Goal: Task Accomplishment & Management: Use online tool/utility

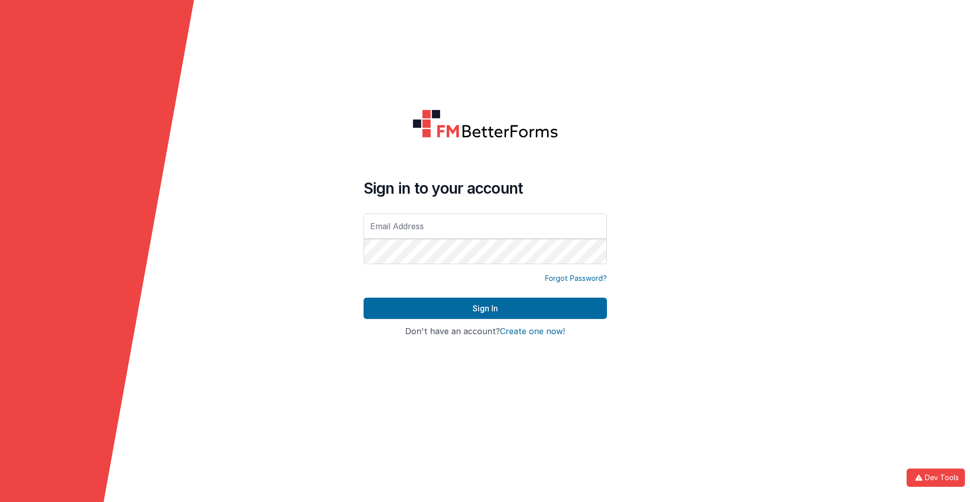
click at [485, 226] on input "text" at bounding box center [485, 226] width 243 height 25
type input "[PERSON_NAME][EMAIL_ADDRESS][DOMAIN_NAME]"
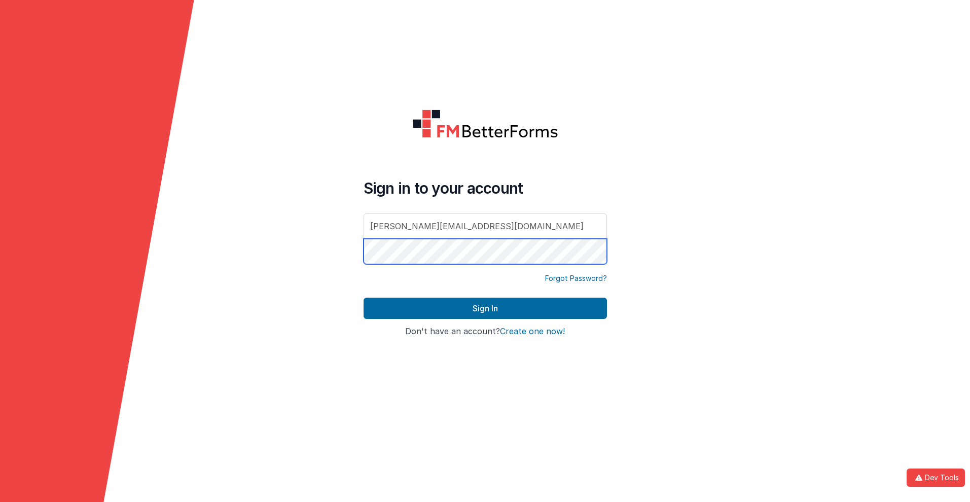
click at [364, 298] on button "Sign In" at bounding box center [485, 308] width 243 height 21
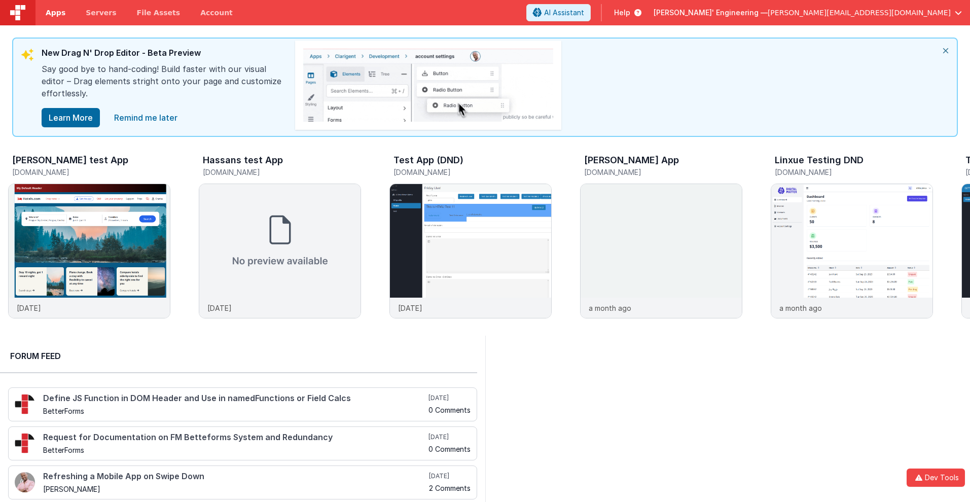
click at [55, 13] on span "Apps" at bounding box center [56, 13] width 20 height 10
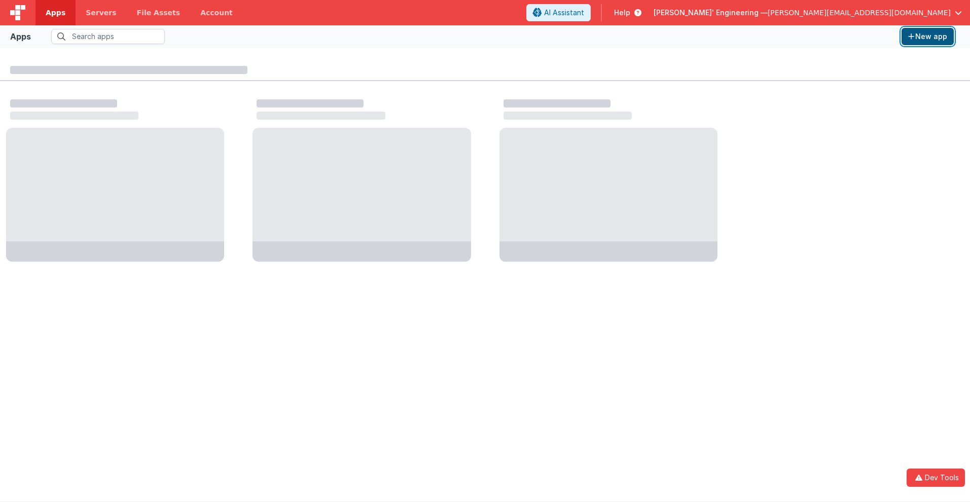
click at [928, 37] on button "New app" at bounding box center [928, 36] width 52 height 17
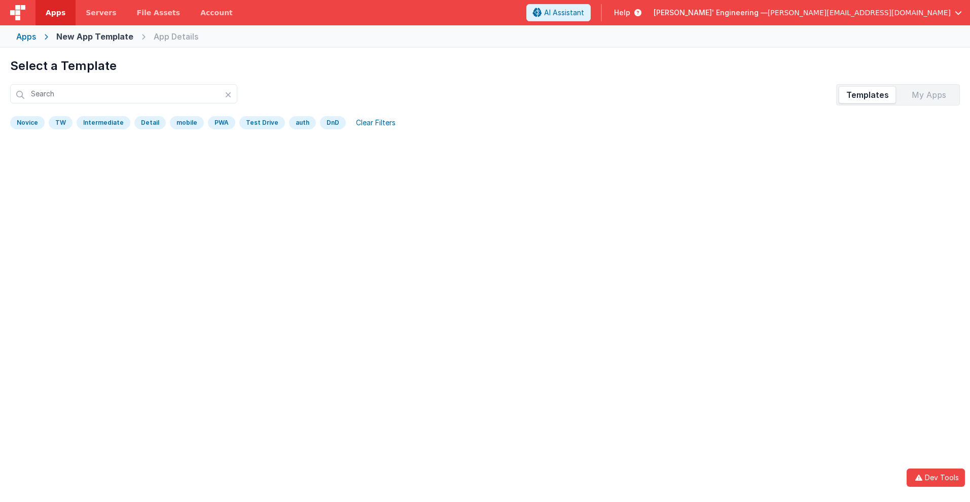
scroll to position [48, 0]
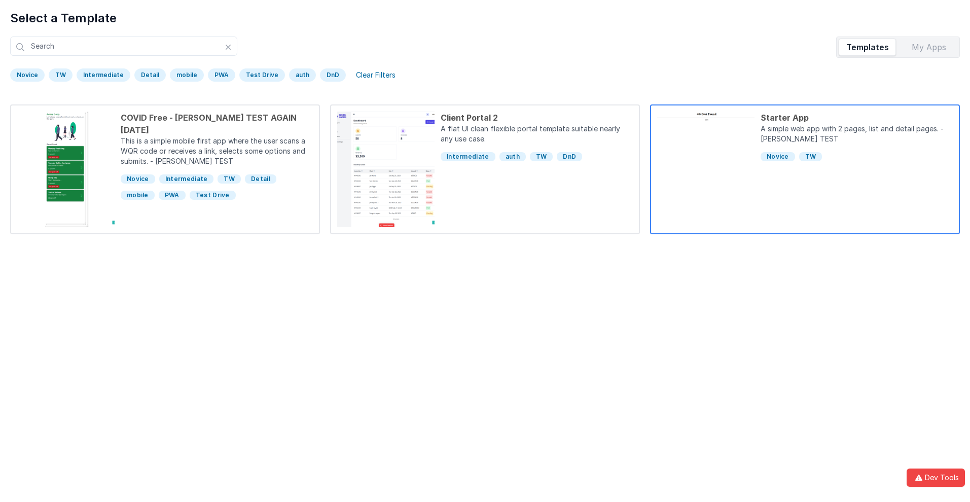
click at [857, 118] on div "Starter App" at bounding box center [857, 118] width 192 height 12
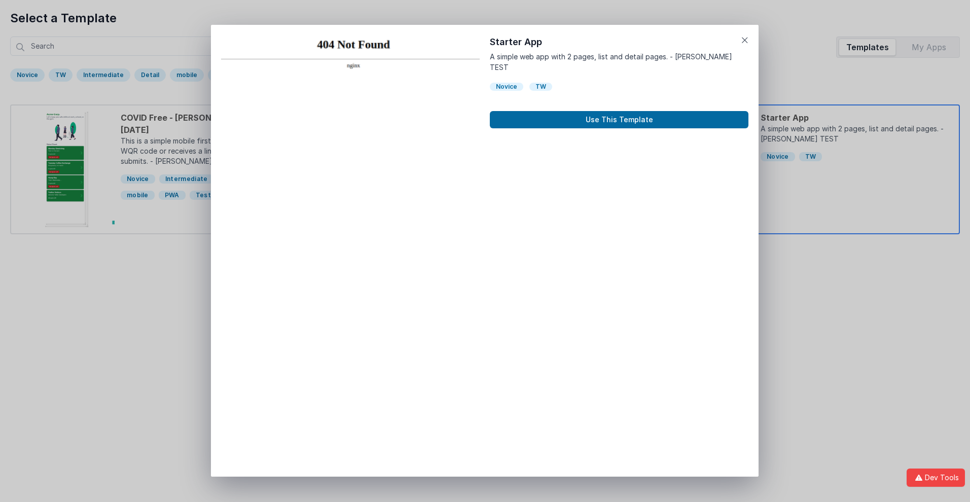
scroll to position [8, 0]
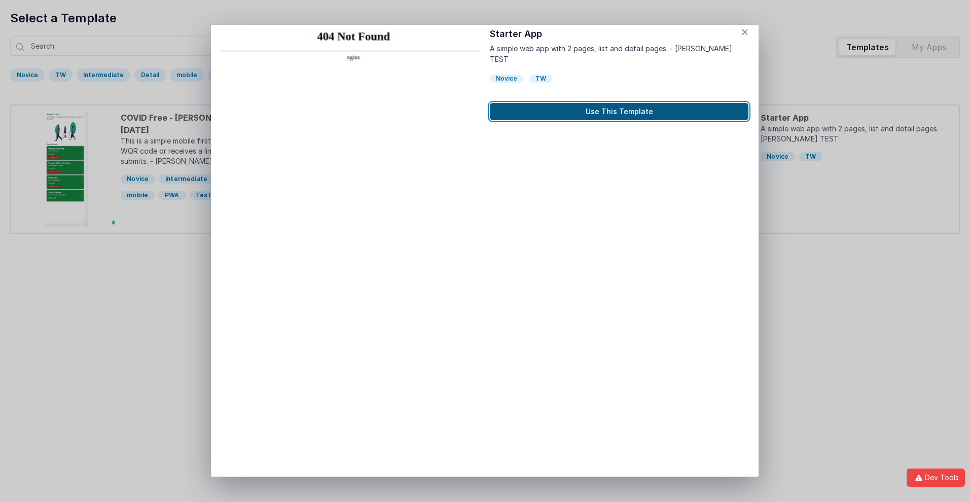
click at [619, 103] on button "Use This Template" at bounding box center [619, 111] width 259 height 17
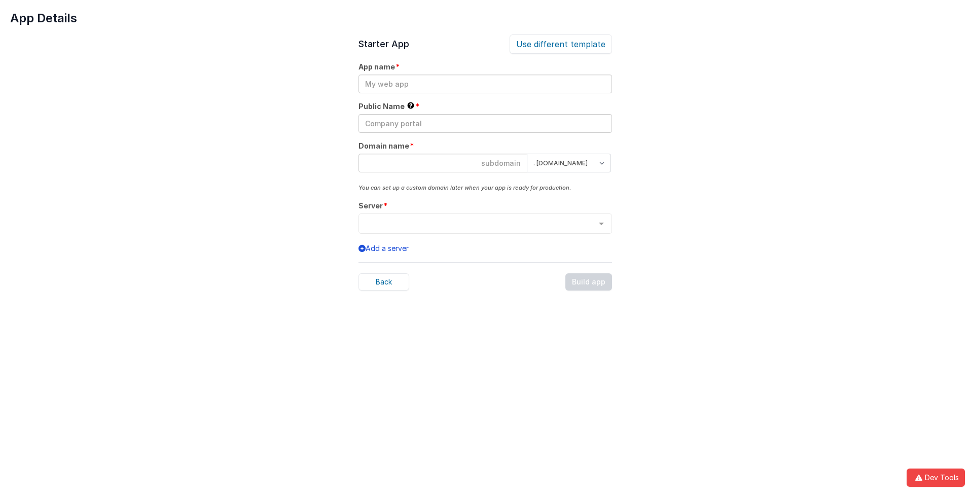
scroll to position [0, 0]
click at [485, 84] on input "text" at bounding box center [486, 84] width 254 height 19
type input "testapp131"
click at [485, 123] on input "text" at bounding box center [486, 123] width 254 height 19
type input "Test"
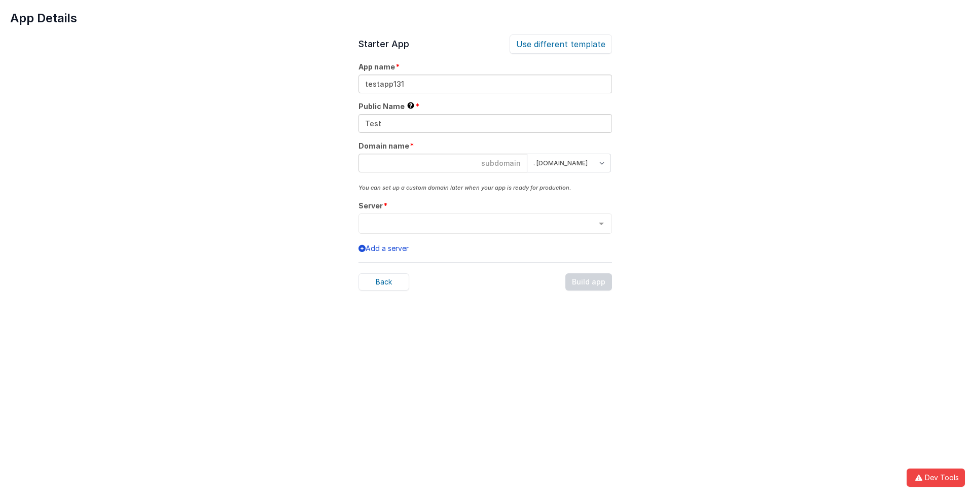
click at [443, 163] on input at bounding box center [443, 163] width 169 height 19
type input "testapp131"
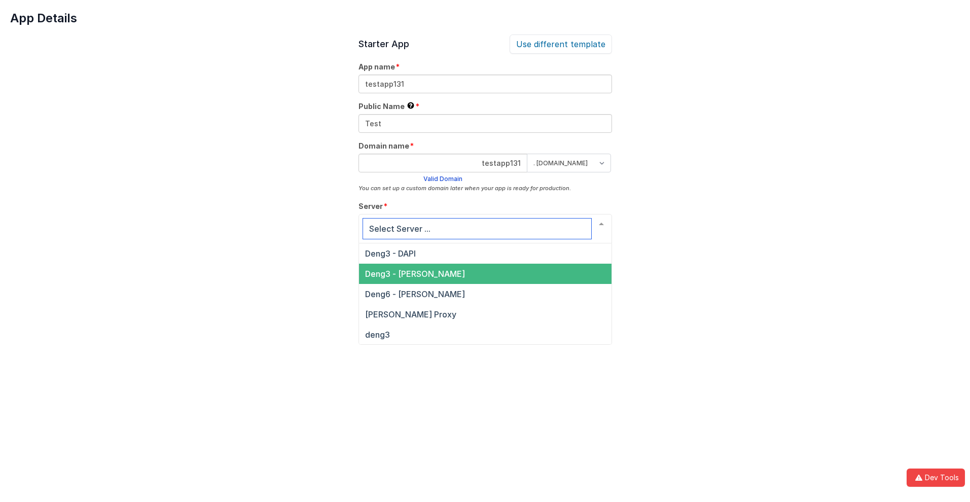
scroll to position [34, 0]
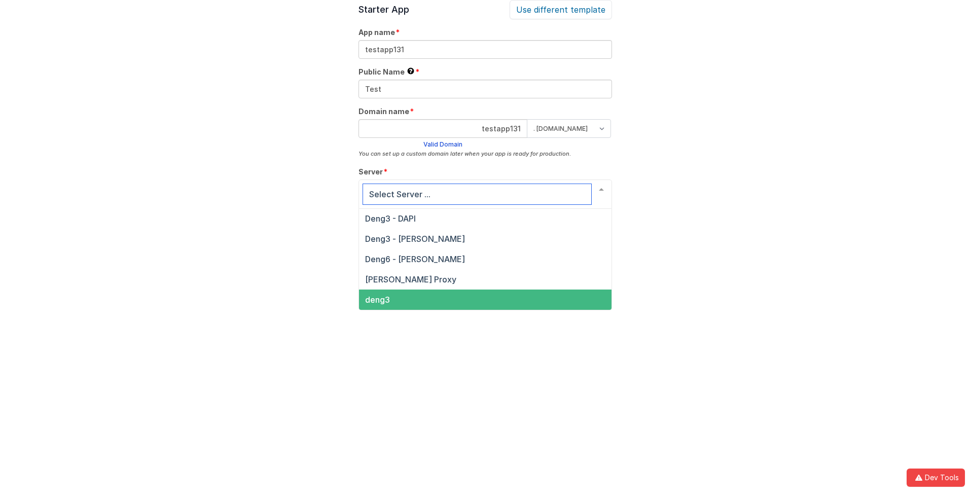
click at [377, 300] on span "deng3" at bounding box center [377, 300] width 25 height 10
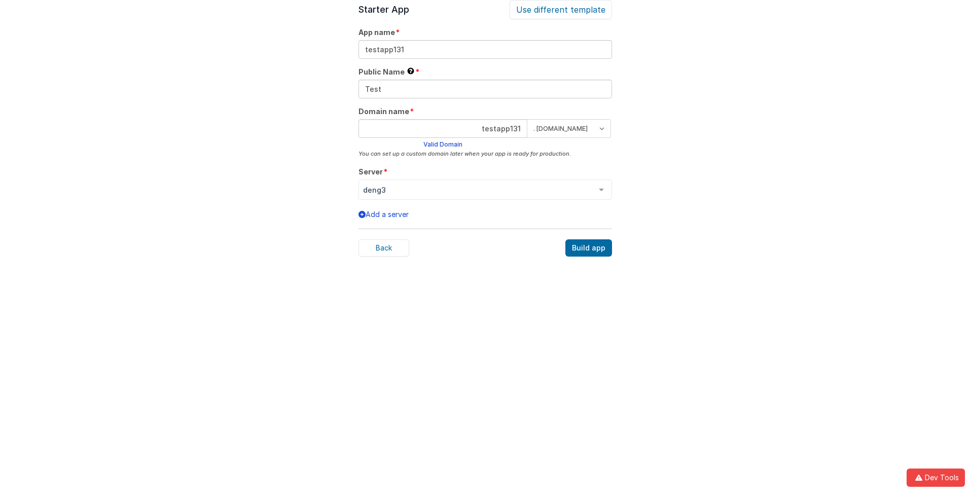
scroll to position [31, 0]
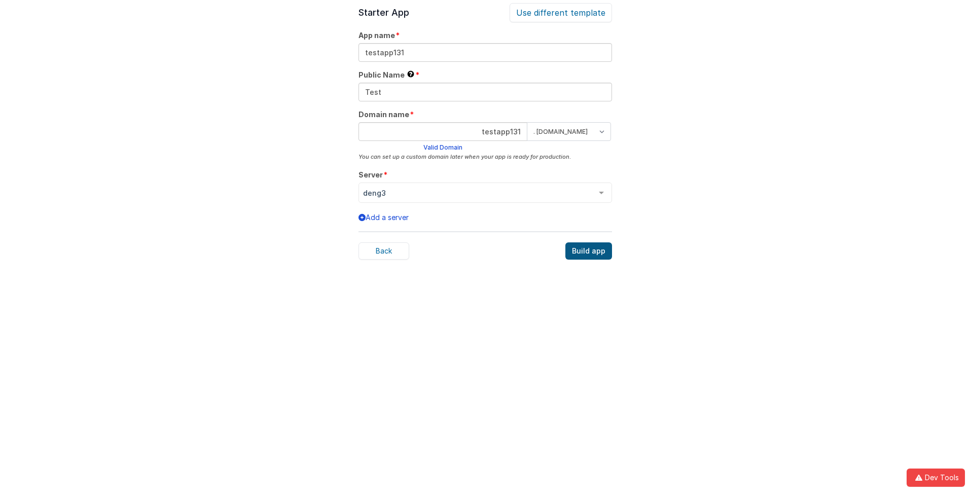
click at [589, 251] on div "Build app" at bounding box center [589, 250] width 47 height 17
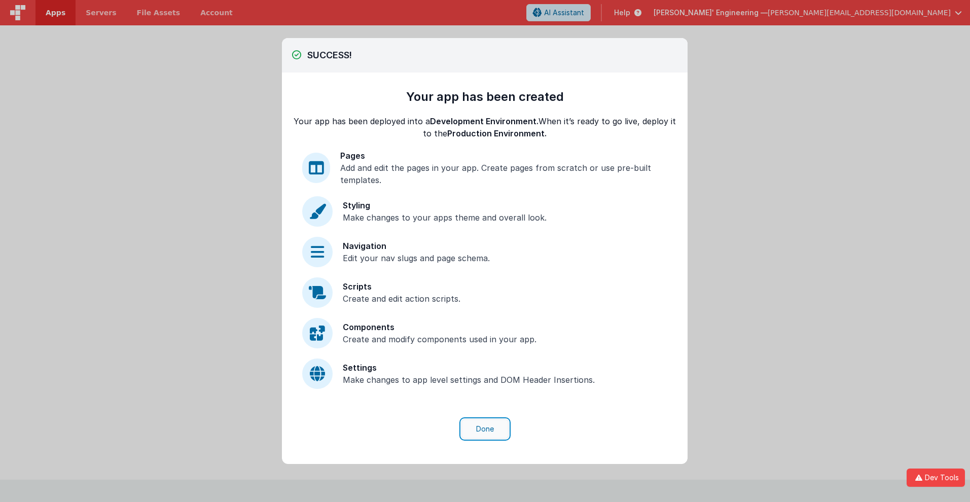
click at [485, 429] on button "Done" at bounding box center [485, 428] width 47 height 19
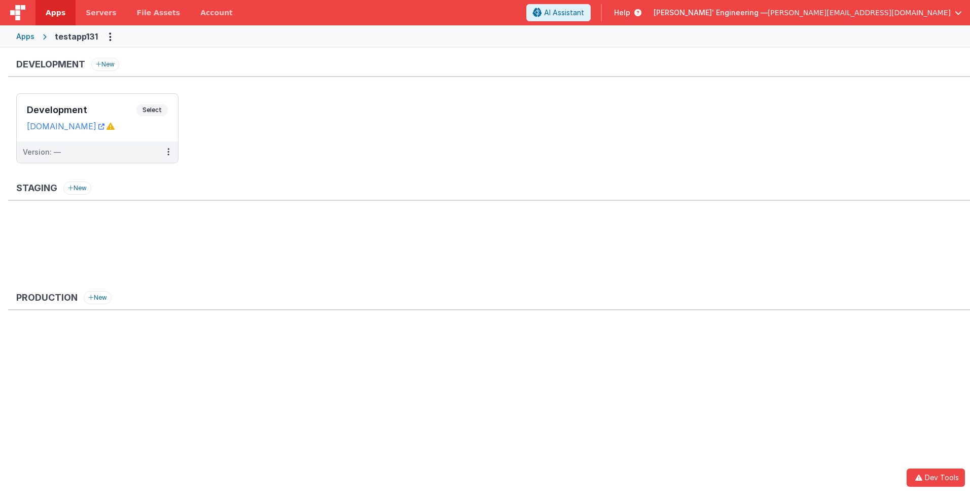
click at [55, 13] on span "Apps" at bounding box center [56, 13] width 20 height 10
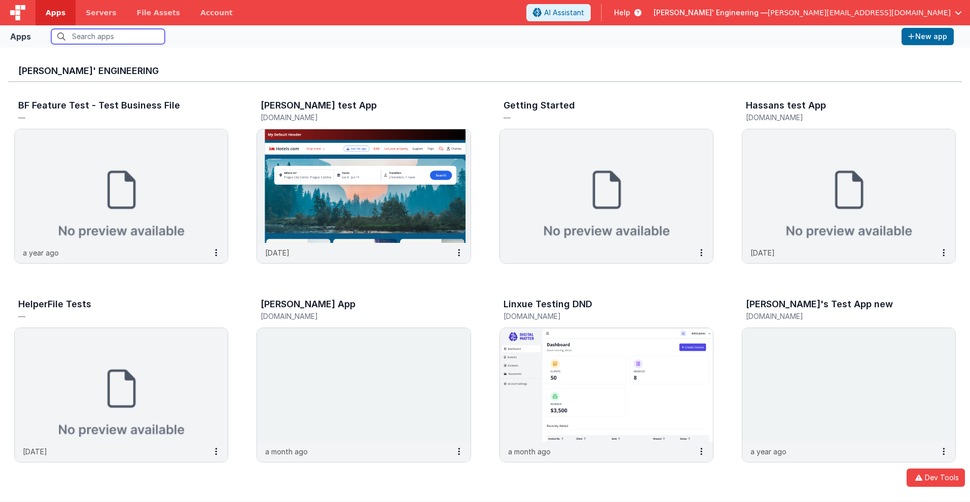
click at [108, 37] on input "text" at bounding box center [108, 36] width 114 height 15
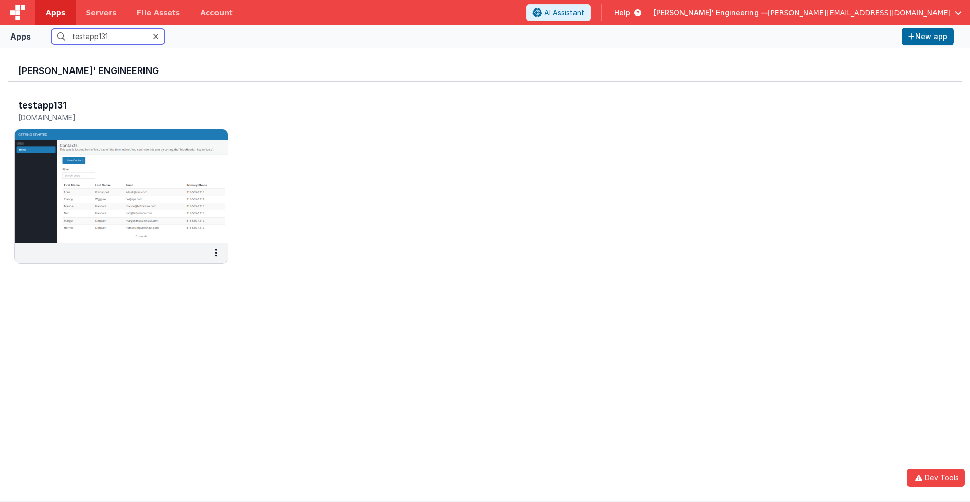
scroll to position [8, 0]
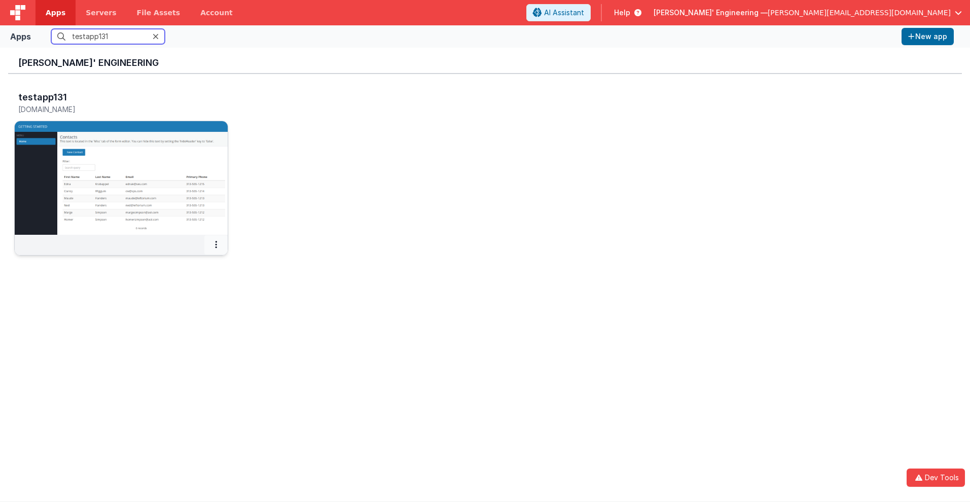
type input "testapp131"
click at [216, 244] on icon at bounding box center [216, 244] width 2 height 1
click at [192, 264] on link "Settings" at bounding box center [193, 265] width 70 height 18
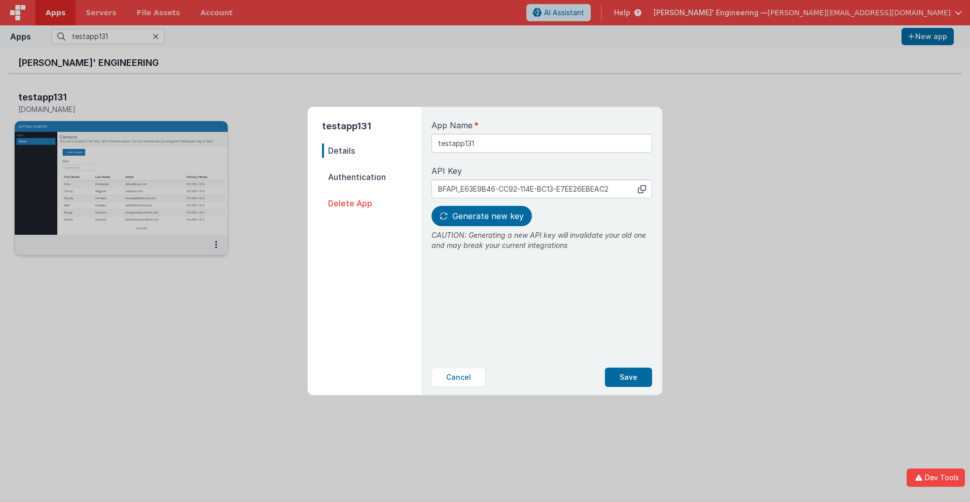
click at [372, 151] on span "Details" at bounding box center [371, 151] width 99 height 14
click at [508, 139] on input "testapp131" at bounding box center [542, 143] width 221 height 19
click at [642, 189] on icon at bounding box center [642, 189] width 8 height 8
click at [480, 216] on span "Generate new key" at bounding box center [488, 216] width 72 height 10
type input "BFAPI_FA6CA1A7-DD99-E34B-87E3-E980F4604D9F"
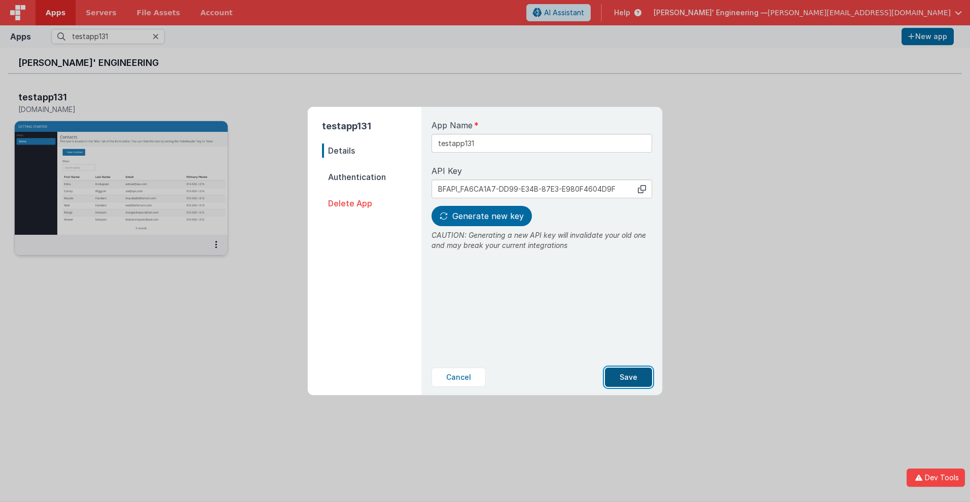
click at [629, 377] on button "Save" at bounding box center [628, 377] width 47 height 19
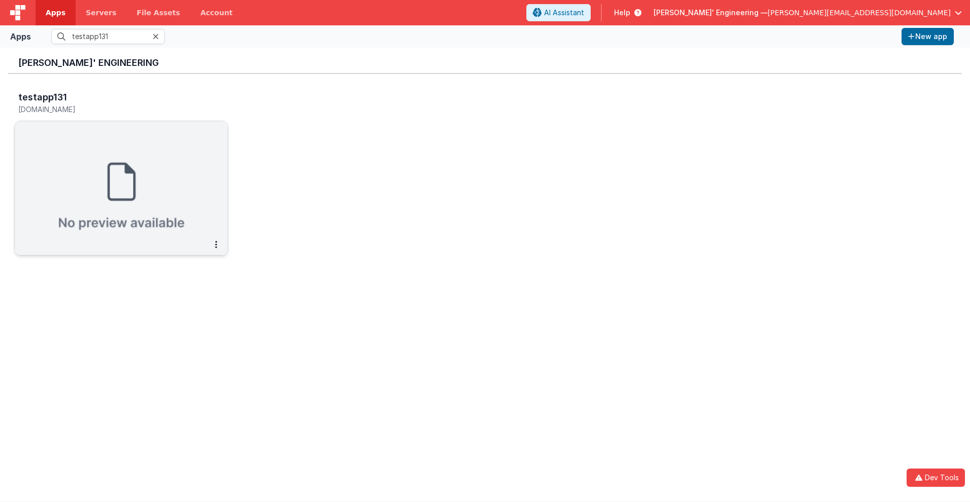
scroll to position [0, 0]
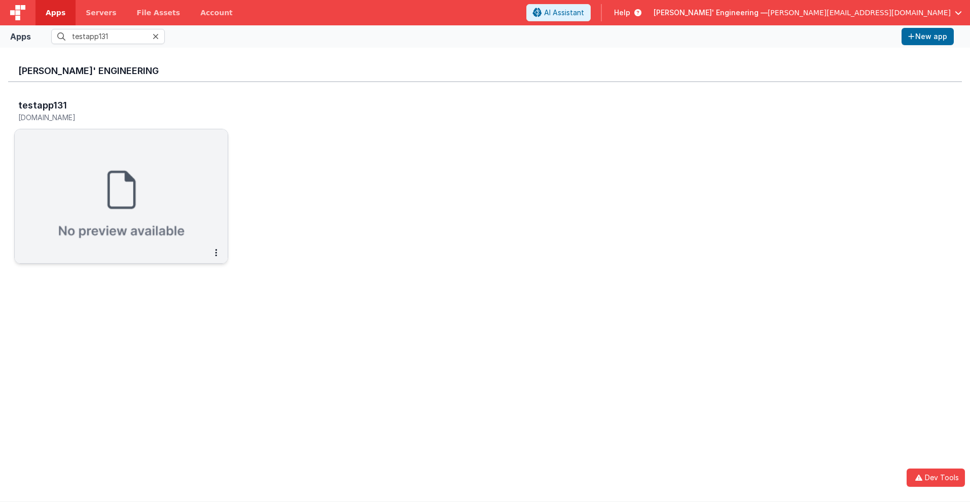
click at [42, 105] on h3 "testapp131" at bounding box center [42, 105] width 49 height 10
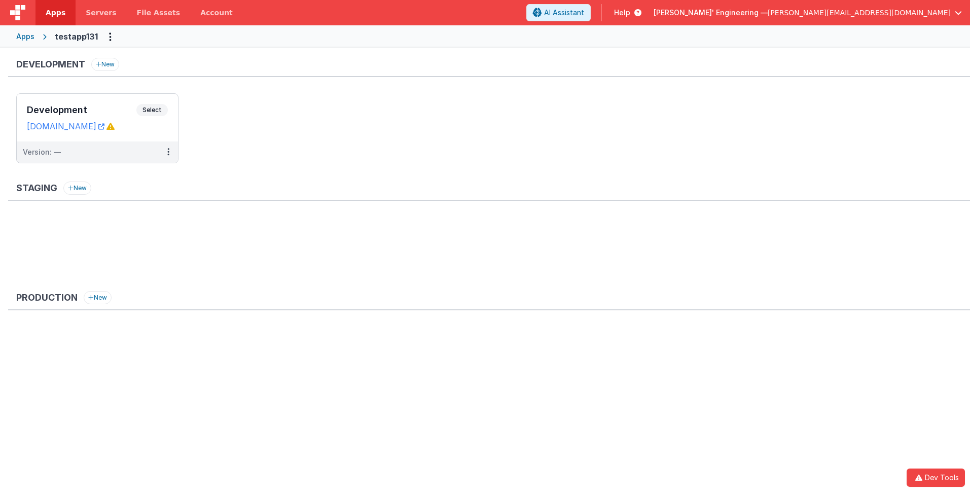
click at [55, 13] on span "Apps" at bounding box center [56, 13] width 20 height 10
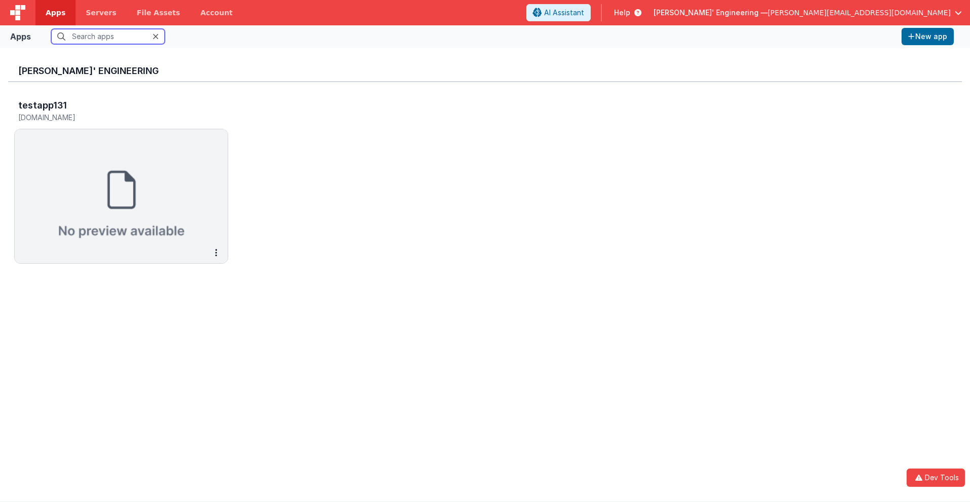
click at [108, 37] on input "text" at bounding box center [108, 36] width 114 height 15
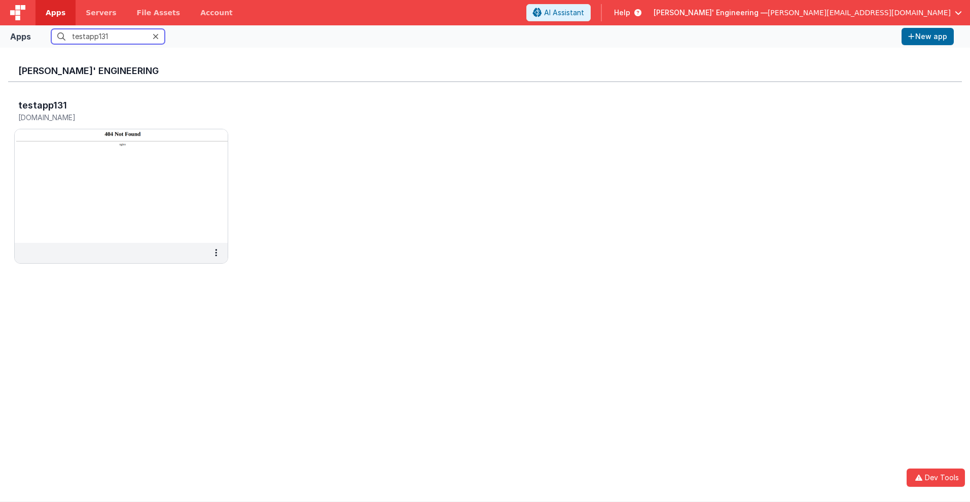
type input "testapp131"
click at [111, 117] on h5 "[DOMAIN_NAME]" at bounding box center [110, 118] width 185 height 8
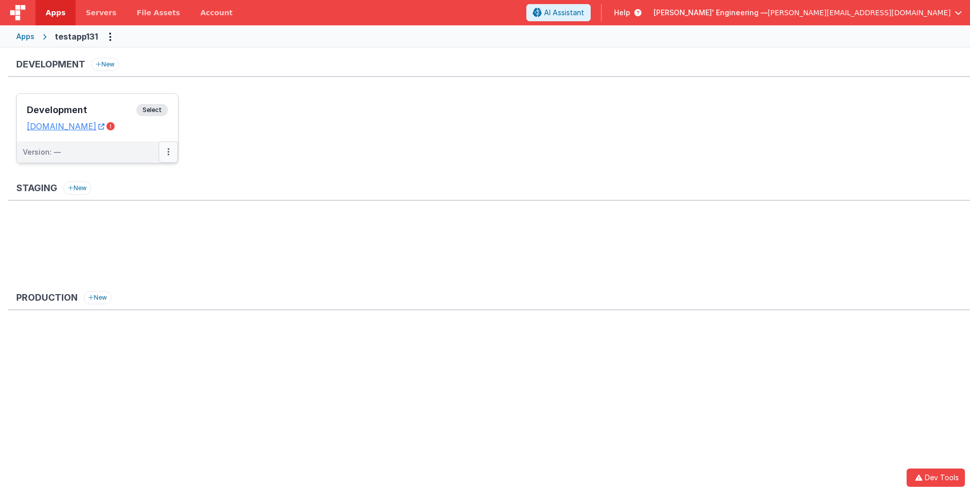
click at [168, 152] on icon at bounding box center [168, 152] width 2 height 1
click at [133, 175] on link "Edit" at bounding box center [133, 175] width 89 height 18
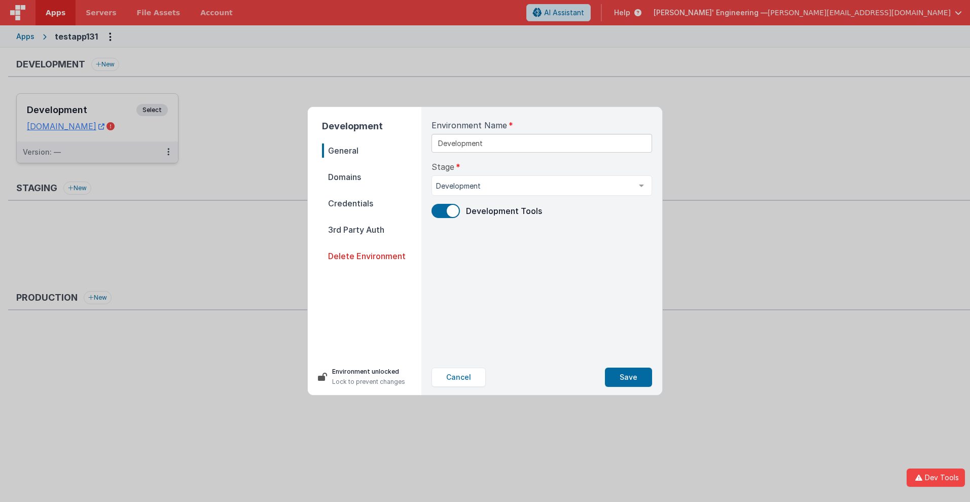
click at [372, 177] on span "Domains" at bounding box center [371, 177] width 99 height 14
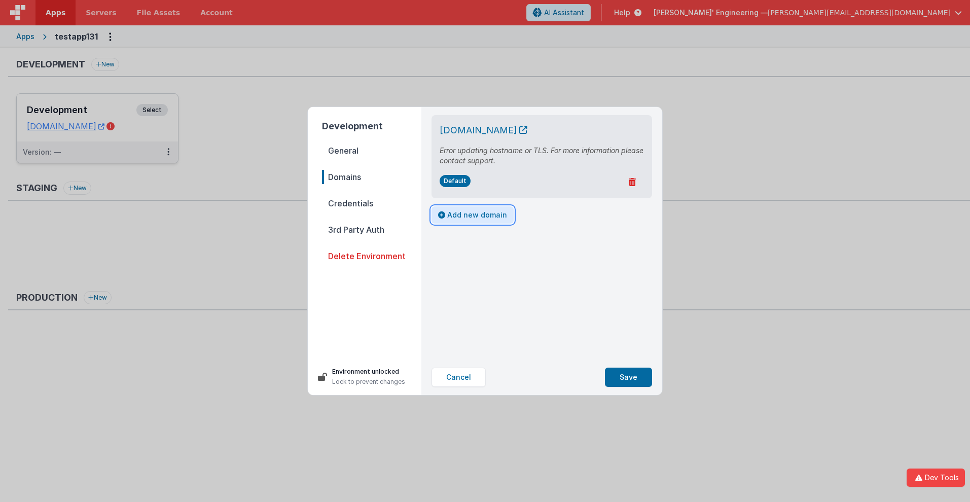
click at [471, 215] on button "Add new domain" at bounding box center [473, 214] width 82 height 17
select select "[DOMAIN_NAME]"
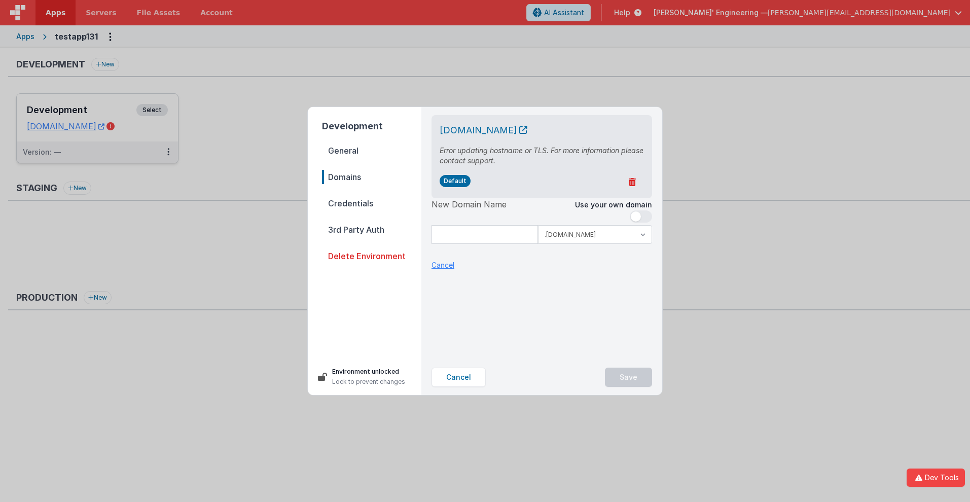
click at [443, 265] on p "Cancel" at bounding box center [443, 265] width 23 height 11
click at [372, 203] on span "Credentials" at bounding box center [371, 203] width 99 height 14
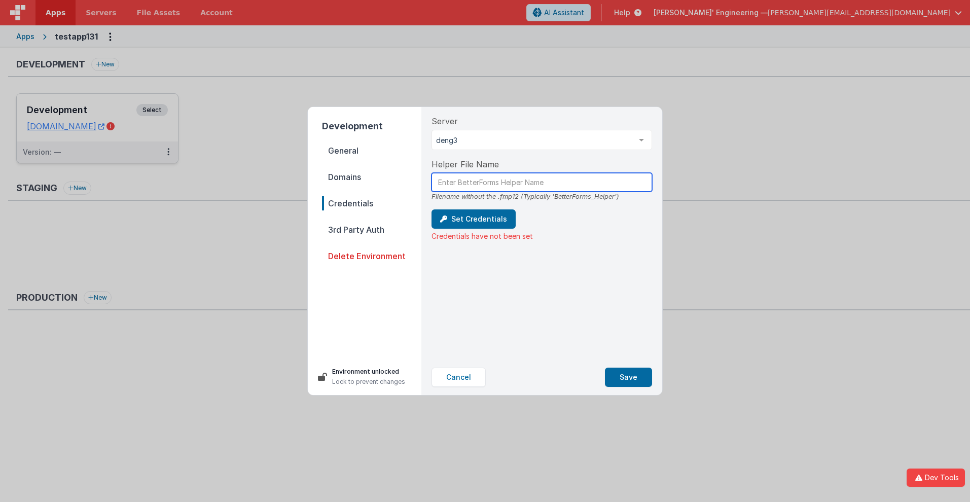
click at [542, 182] on input "text" at bounding box center [542, 182] width 221 height 19
type input "test"
click at [542, 182] on input "text" at bounding box center [542, 182] width 221 height 19
type input "testtest"
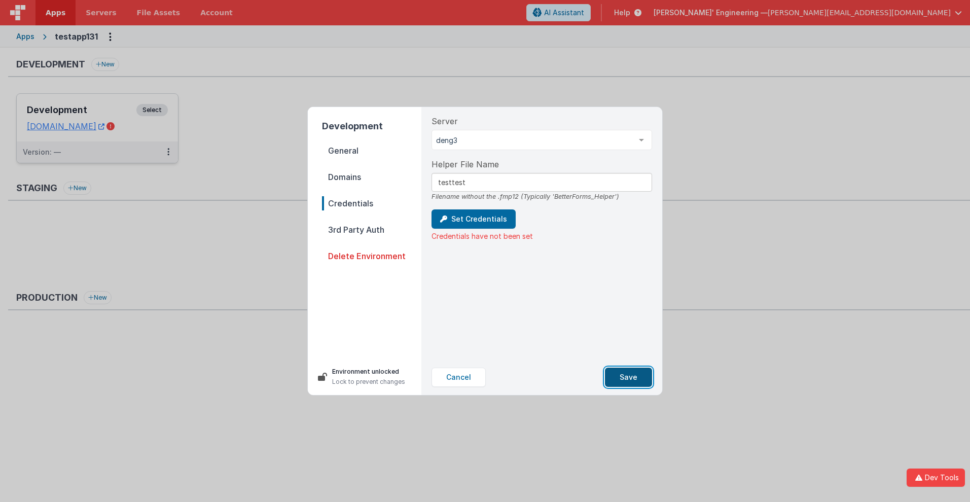
click at [629, 377] on button "Save" at bounding box center [628, 377] width 47 height 19
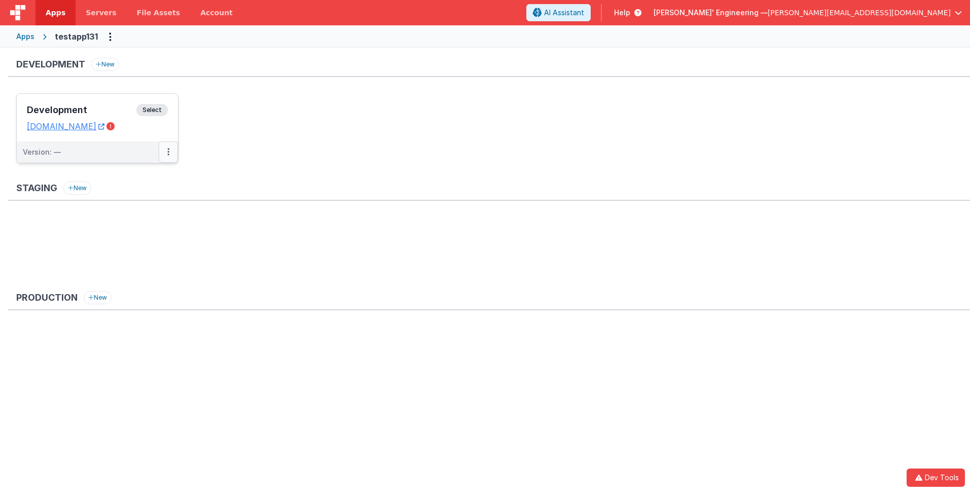
click at [168, 152] on icon at bounding box center [168, 152] width 2 height 1
click at [133, 193] on link "Deploy..." at bounding box center [133, 193] width 89 height 18
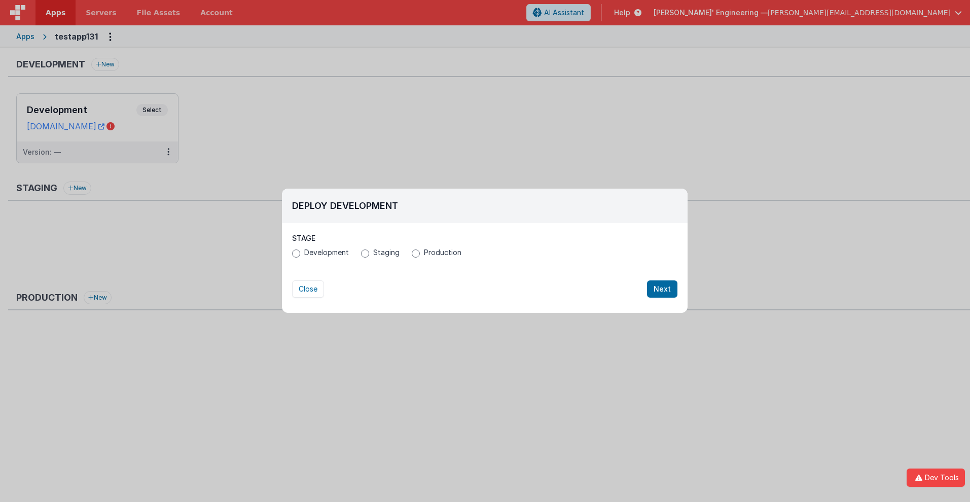
click at [441, 253] on span "Production" at bounding box center [443, 253] width 38 height 10
click at [420, 253] on input "Production" at bounding box center [416, 254] width 8 height 8
radio input "true"
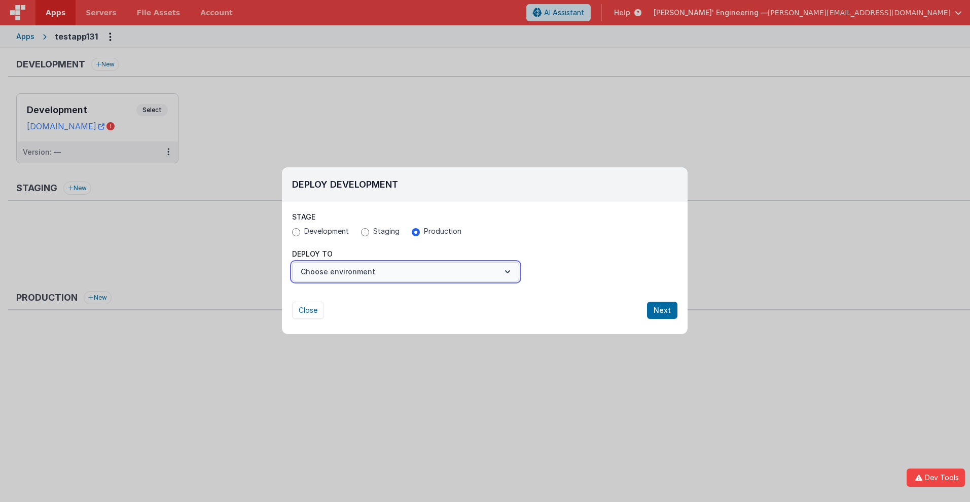
click at [406, 272] on button "Choose environment" at bounding box center [405, 271] width 227 height 19
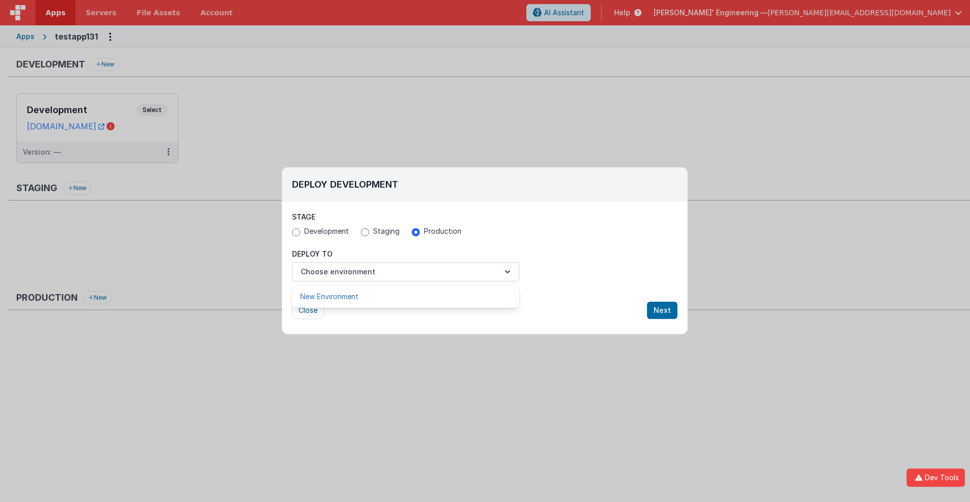
click at [406, 297] on link "New Environment" at bounding box center [405, 297] width 227 height 18
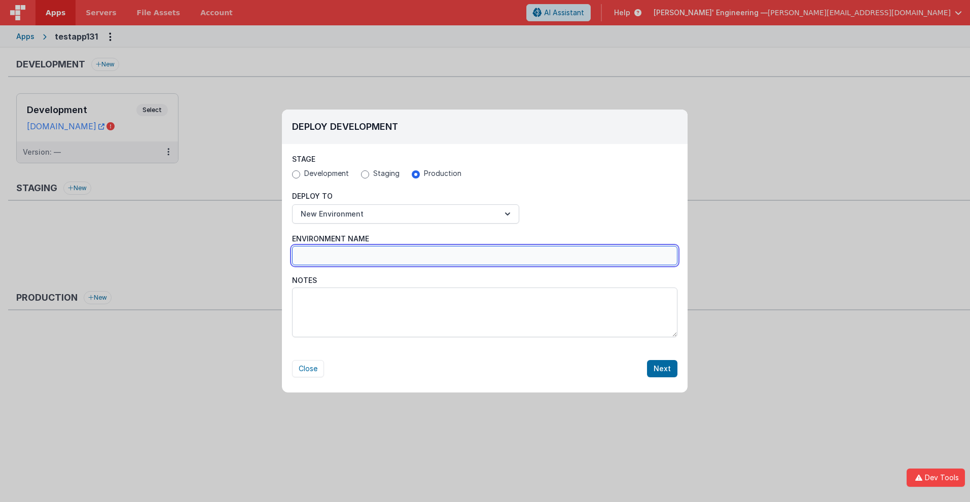
click at [485, 256] on input "Environment Name" at bounding box center [484, 255] width 385 height 19
type input "Production_"
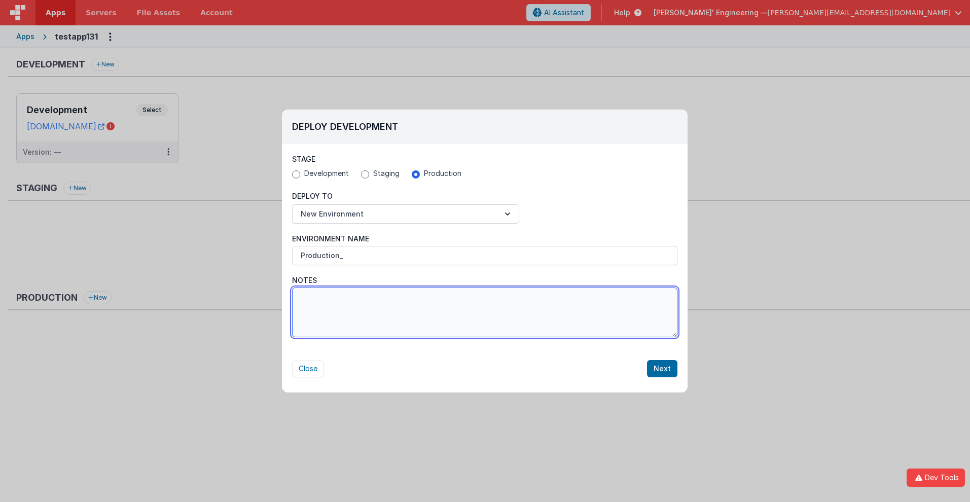
click at [485, 312] on textarea "Notes" at bounding box center [484, 313] width 385 height 50
type textarea "Test notes 123"
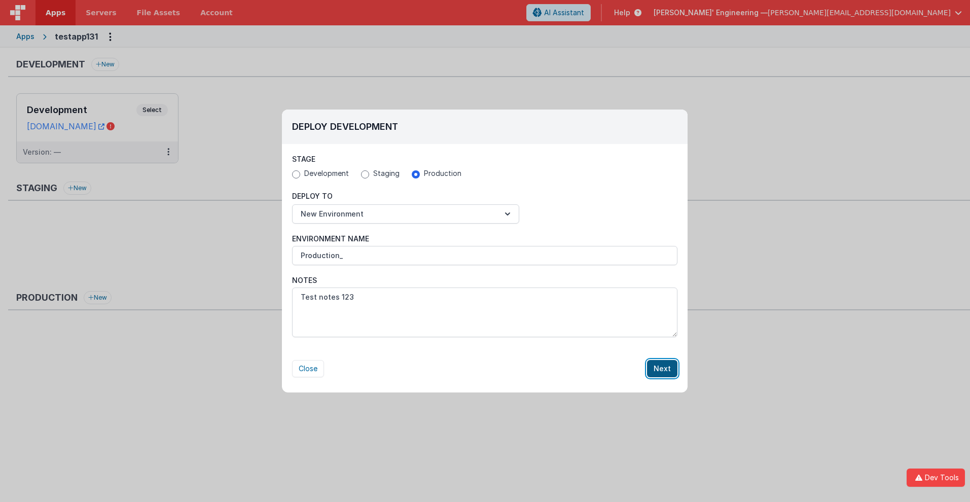
click at [663, 369] on button "Next" at bounding box center [662, 368] width 30 height 17
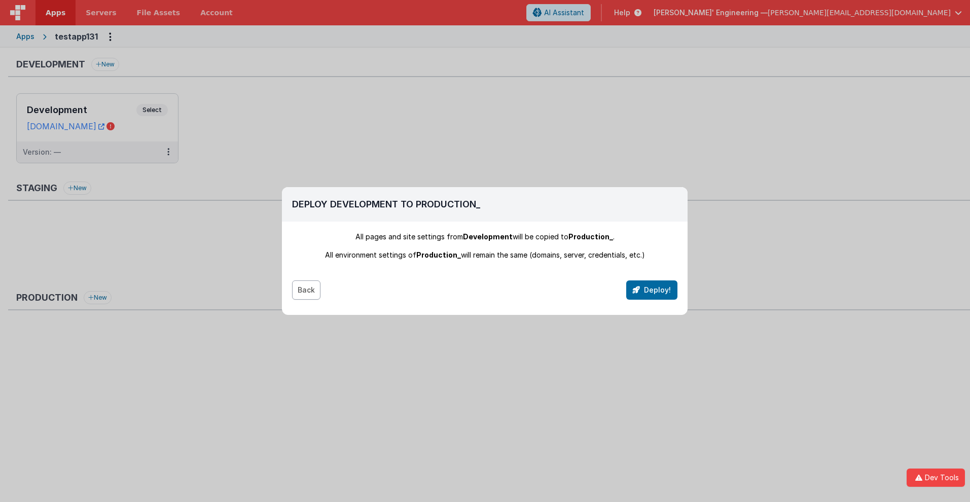
click at [306, 290] on button "Back" at bounding box center [306, 289] width 28 height 19
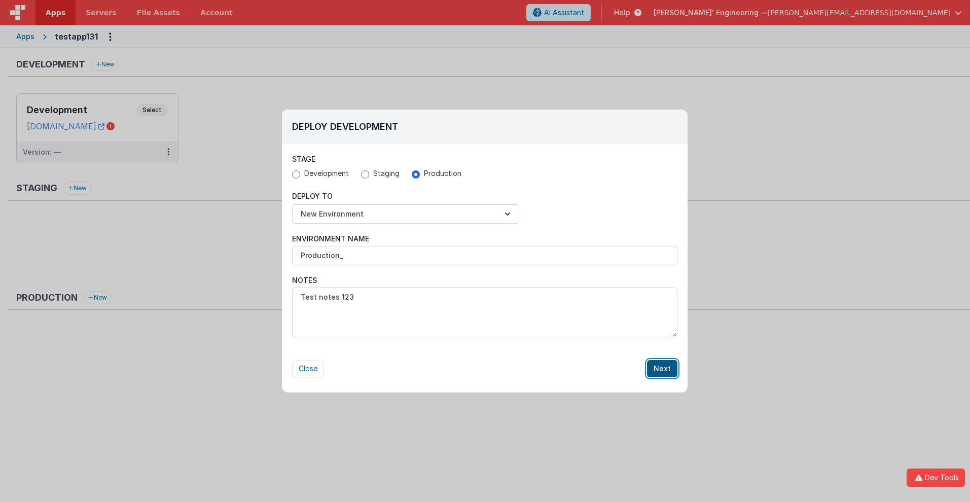
click at [663, 369] on button "Next" at bounding box center [662, 368] width 30 height 17
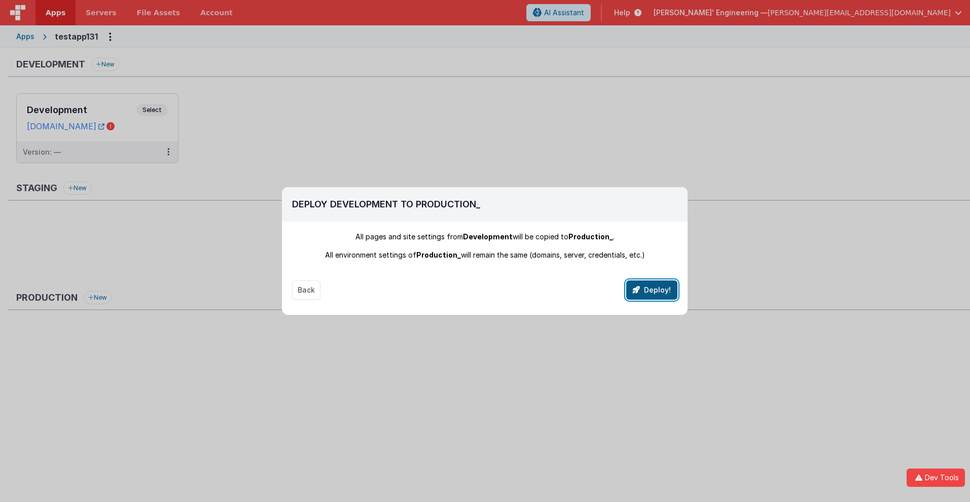
click at [652, 290] on button "Deploy!" at bounding box center [651, 289] width 51 height 19
